Goal: Find specific page/section: Find specific page/section

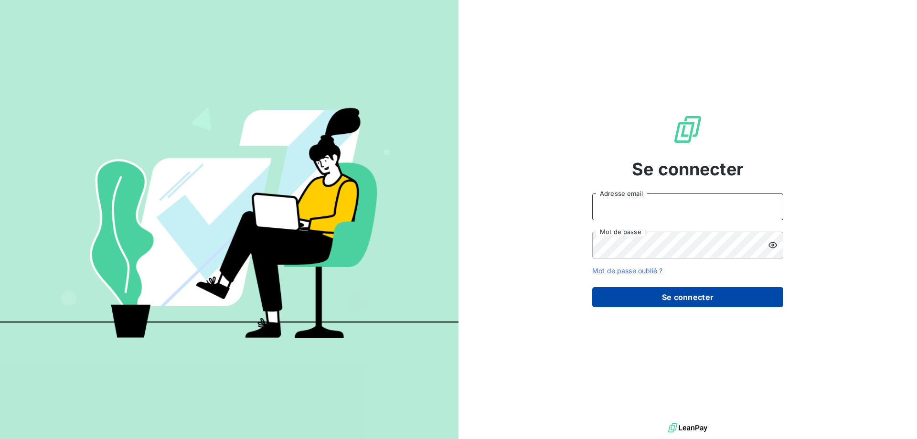
type input "[EMAIL_ADDRESS][DOMAIN_NAME]"
click at [698, 297] on button "Se connecter" at bounding box center [687, 297] width 191 height 20
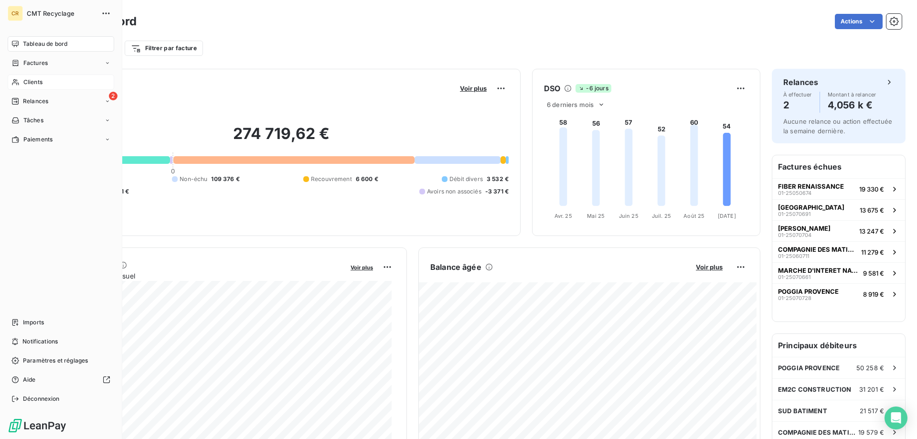
click at [25, 83] on span "Clients" at bounding box center [32, 82] width 19 height 9
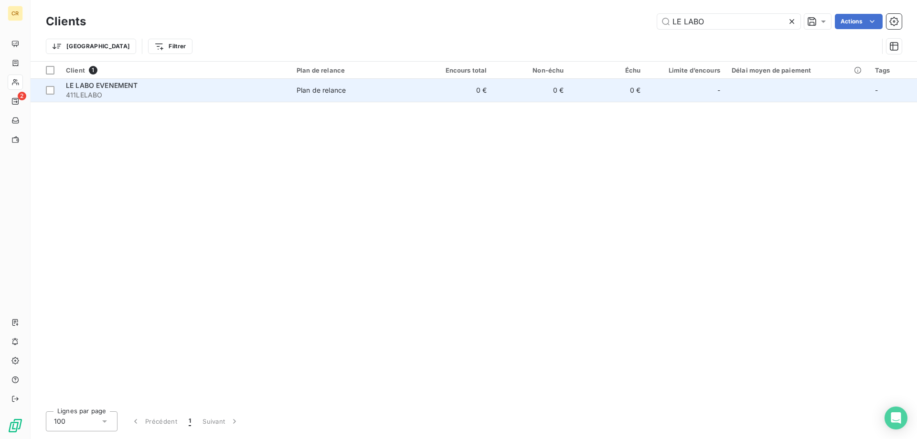
type input "LE LABO"
click at [276, 89] on div "LE LABO EVENEMENT" at bounding box center [175, 86] width 219 height 10
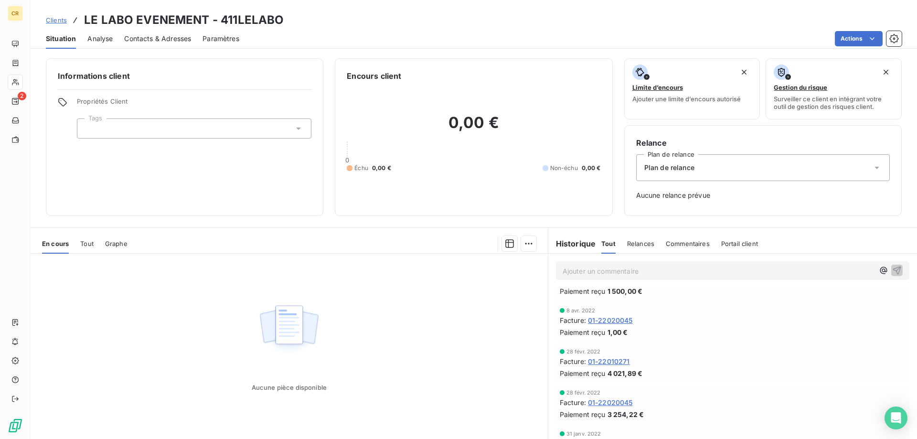
scroll to position [27, 0]
